Goal: Complete application form

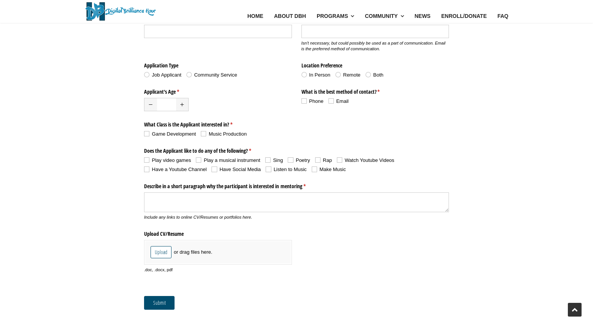
scroll to position [248, 0]
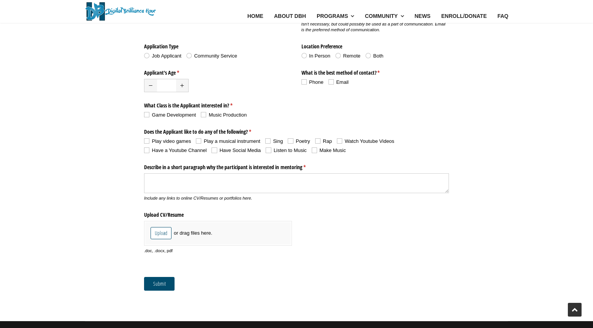
click at [146, 115] on span "checkbox-group" at bounding box center [146, 114] width 5 height 5
click at [144, 115] on input "Game Development" at bounding box center [144, 114] width 0 height 0
checkbox input "true"
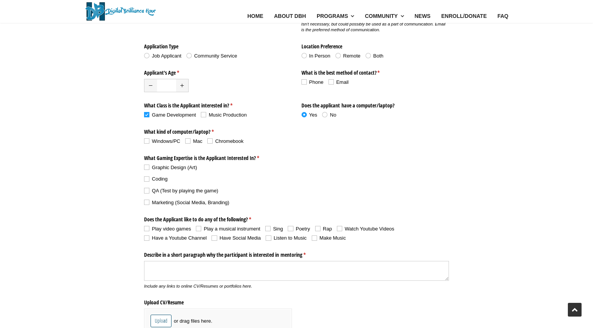
click at [204, 115] on span "checkbox-group" at bounding box center [203, 114] width 5 height 5
click at [201, 115] on input "Music Production" at bounding box center [201, 114] width 0 height 0
checkbox input "true"
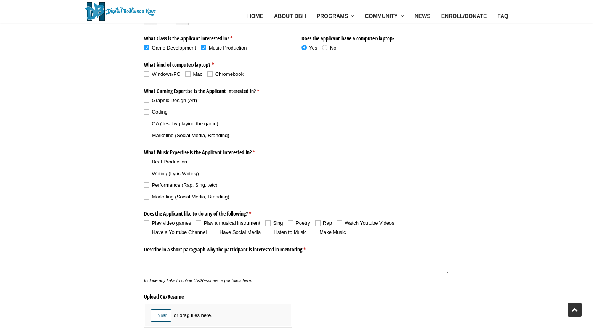
scroll to position [315, 0]
click at [146, 221] on span "checkbox-group" at bounding box center [146, 223] width 5 height 5
click at [144, 223] on input "Play video games" at bounding box center [144, 223] width 0 height 0
checkbox input "true"
click at [201, 221] on span "checkbox-group" at bounding box center [198, 223] width 5 height 5
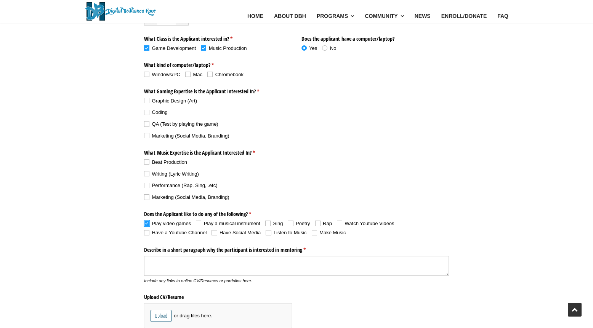
click at [196, 223] on input "Play a musical instrument" at bounding box center [196, 223] width 0 height 0
checkbox input "true"
click at [268, 223] on span "checkbox-group" at bounding box center [267, 223] width 5 height 5
click at [266, 223] on input "Sing" at bounding box center [265, 223] width 0 height 0
checkbox input "true"
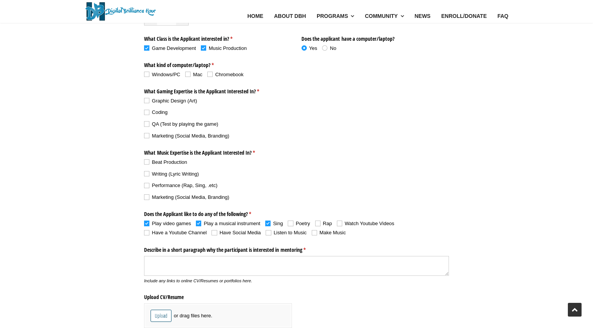
click at [292, 223] on span "checkbox-group" at bounding box center [290, 223] width 5 height 5
click at [288, 223] on input "Poetry" at bounding box center [288, 223] width 0 height 0
checkbox input "true"
click at [321, 223] on label "Rap" at bounding box center [326, 223] width 22 height 7
click at [316, 223] on input "Rap" at bounding box center [315, 223] width 0 height 0
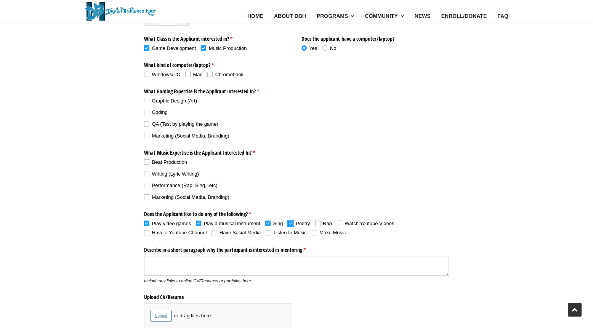
checkbox input "true"
click at [341, 222] on span "checkbox-group" at bounding box center [339, 223] width 5 height 5
click at [337, 223] on input "Watch Youtube Videos" at bounding box center [337, 223] width 0 height 0
checkbox input "true"
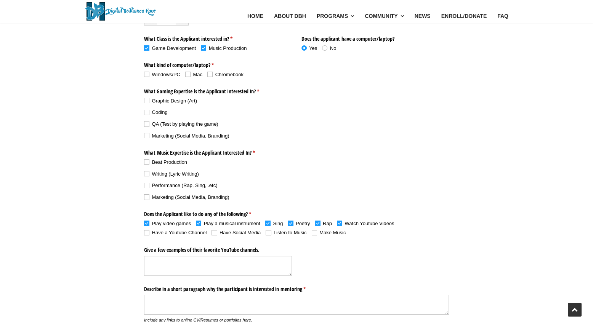
click at [145, 232] on span "checkbox-group" at bounding box center [146, 232] width 5 height 5
click at [144, 233] on input "Have a Youtube Channel" at bounding box center [144, 233] width 0 height 0
checkbox input "true"
click at [213, 234] on span "checkbox-group" at bounding box center [214, 232] width 5 height 5
click at [212, 233] on input "Have Social Media" at bounding box center [212, 233] width 0 height 0
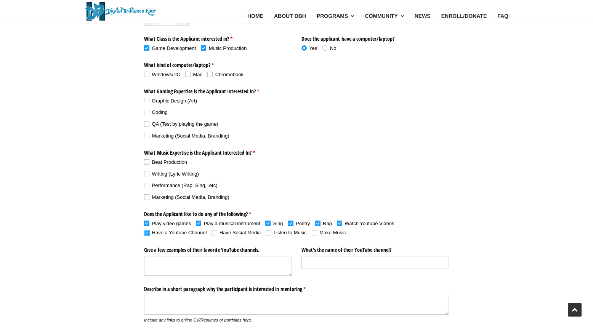
checkbox input "true"
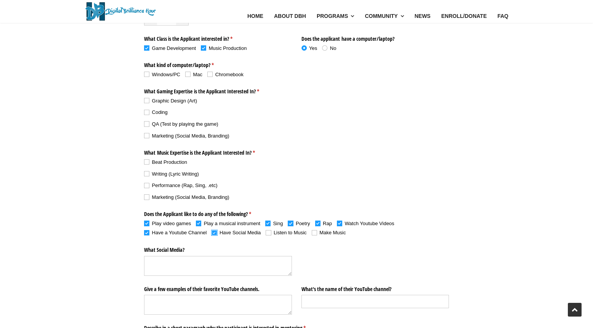
click at [270, 233] on span "checkbox-group" at bounding box center [268, 232] width 5 height 5
click at [266, 233] on input "Listen to Music" at bounding box center [266, 233] width 0 height 0
checkbox input "true"
click at [318, 233] on label "Make Music" at bounding box center [329, 232] width 34 height 7
click at [312, 233] on input "Make Music" at bounding box center [312, 233] width 0 height 0
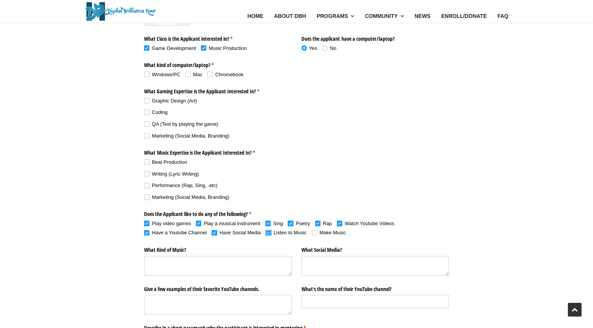
checkbox input "true"
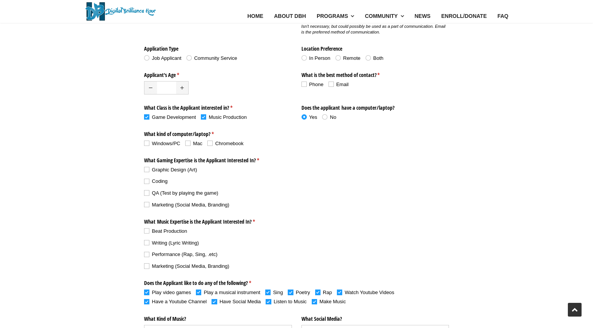
scroll to position [248, 0]
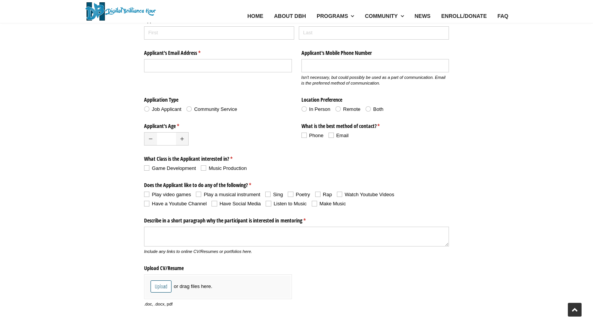
scroll to position [267, 0]
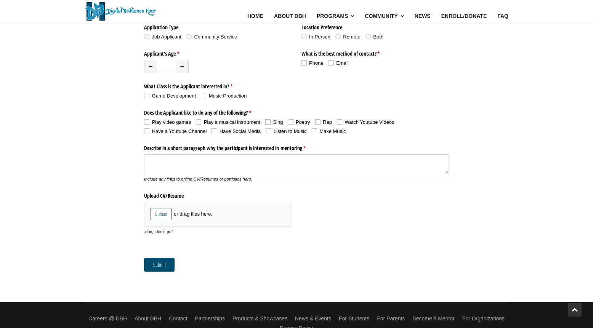
click at [146, 96] on span "checkbox-group" at bounding box center [146, 95] width 5 height 5
click at [144, 96] on input "Game Development" at bounding box center [144, 95] width 0 height 0
checkbox input "true"
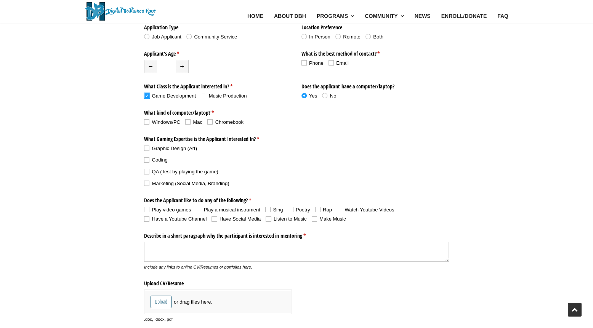
click at [202, 96] on span "checkbox-group" at bounding box center [203, 95] width 5 height 5
click at [201, 96] on input "Music Production" at bounding box center [201, 95] width 0 height 0
checkbox input "true"
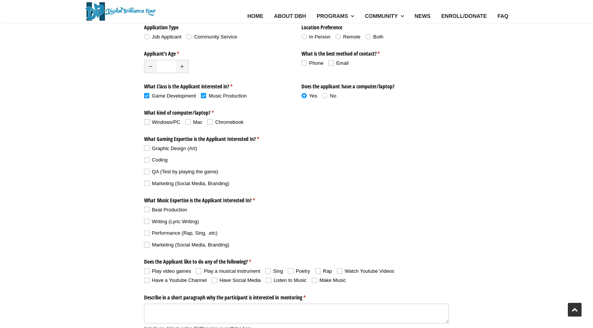
click at [145, 272] on span "checkbox-group" at bounding box center [146, 270] width 5 height 5
click at [144, 271] on input "Play video games" at bounding box center [144, 271] width 0 height 0
checkbox input "true"
click at [200, 268] on label "Play a musical instrument" at bounding box center [230, 271] width 69 height 7
click at [196, 271] on input "Play a musical instrument" at bounding box center [196, 271] width 0 height 0
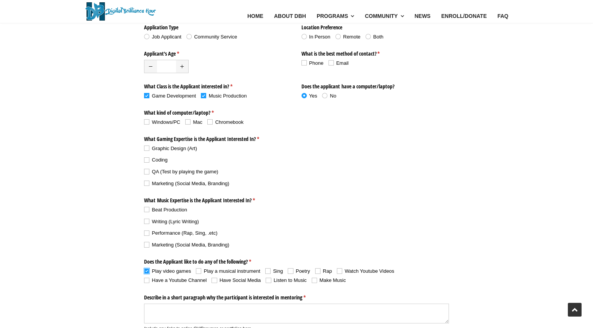
checkbox input "true"
click at [267, 271] on span "checkbox-group" at bounding box center [267, 270] width 5 height 5
click at [266, 271] on input "Sing" at bounding box center [265, 271] width 0 height 0
checkbox input "true"
click at [293, 272] on span "checkbox-group" at bounding box center [290, 270] width 5 height 5
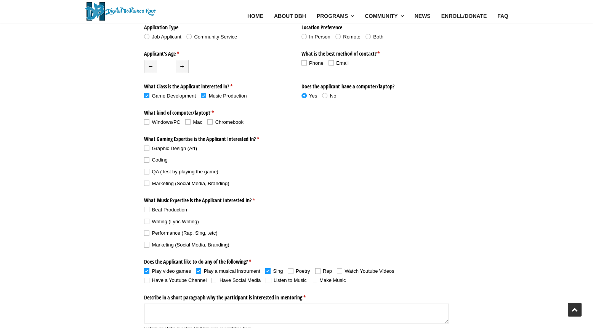
click at [288, 271] on input "Poetry" at bounding box center [288, 271] width 0 height 0
checkbox input "true"
click at [318, 273] on span "checkbox-group" at bounding box center [317, 270] width 5 height 5
click at [316, 271] on input "Rap" at bounding box center [315, 271] width 0 height 0
click at [336, 272] on label "Rap" at bounding box center [326, 271] width 22 height 7
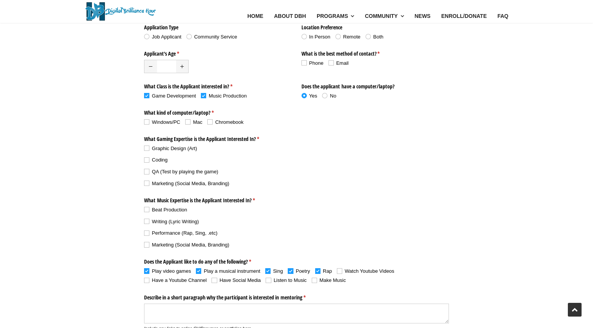
click at [316, 271] on input "Rap" at bounding box center [315, 271] width 0 height 0
checkbox input "false"
click at [339, 272] on span "checkbox-group" at bounding box center [339, 270] width 5 height 5
click at [337, 271] on input "Watch Youtube Videos" at bounding box center [337, 271] width 0 height 0
checkbox input "true"
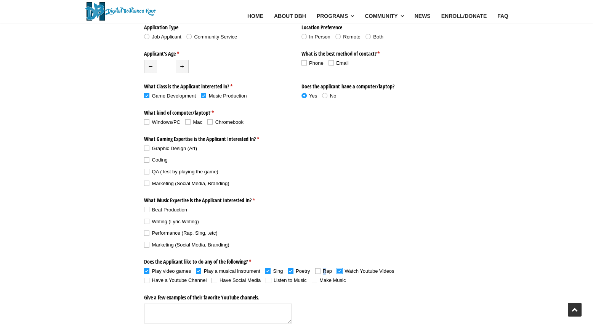
click at [324, 272] on span "Rap" at bounding box center [327, 271] width 9 height 6
click at [320, 272] on span "checkbox-group" at bounding box center [317, 270] width 5 height 5
click at [316, 271] on input "Rap" at bounding box center [315, 271] width 0 height 0
checkbox input "true"
click at [314, 284] on label "Make Music" at bounding box center [329, 280] width 34 height 7
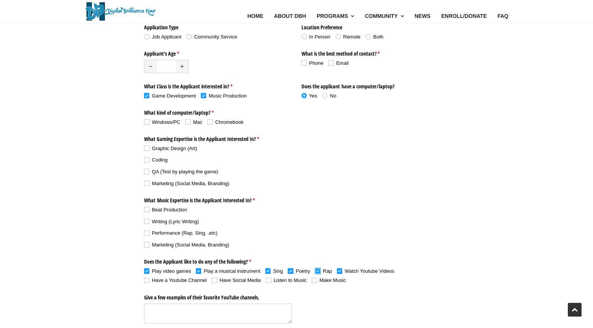
click at [312, 281] on input "Make Music" at bounding box center [312, 280] width 0 height 0
checkbox input "true"
click at [269, 282] on span "checkbox-group" at bounding box center [268, 280] width 5 height 5
click at [266, 281] on input "Listen to Music" at bounding box center [266, 280] width 0 height 0
checkbox input "true"
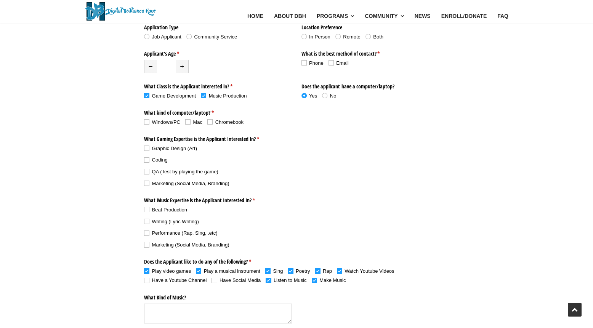
click at [215, 280] on span "checkbox-group" at bounding box center [214, 280] width 5 height 5
click at [212, 280] on input "Have Social Media" at bounding box center [212, 280] width 0 height 0
checkbox input "true"
click at [147, 279] on span "checkbox-group" at bounding box center [146, 280] width 5 height 5
click at [144, 280] on input "Have a Youtube Channel" at bounding box center [144, 280] width 0 height 0
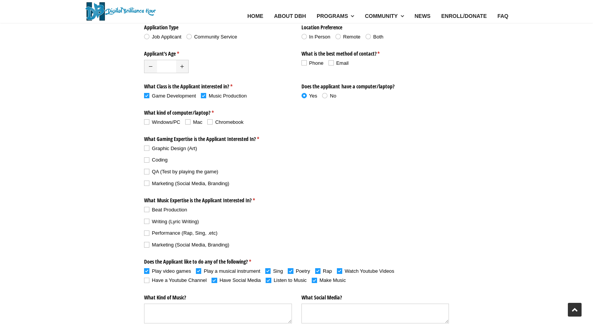
checkbox input "true"
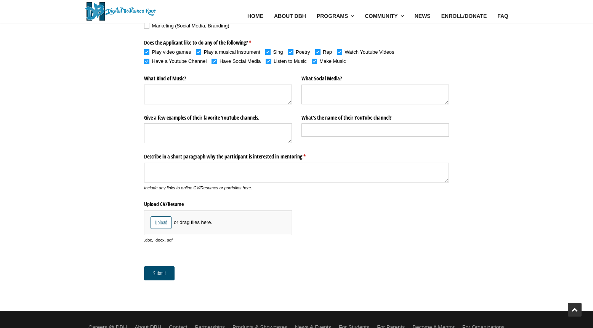
scroll to position [521, 0]
